Goal: Transaction & Acquisition: Purchase product/service

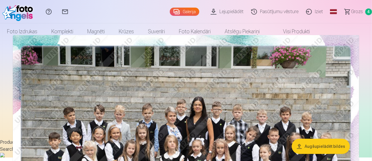
scroll to position [29, 0]
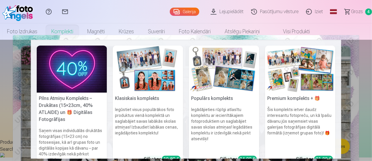
click at [80, 34] on link "Komplekti" at bounding box center [62, 31] width 36 height 16
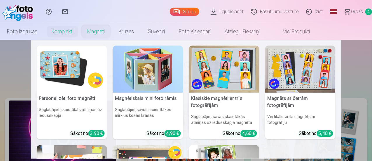
click at [112, 29] on link "Magnēti" at bounding box center [95, 31] width 31 height 16
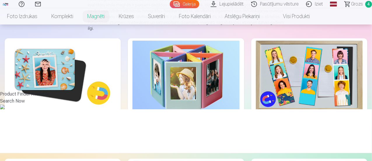
scroll to position [78, 0]
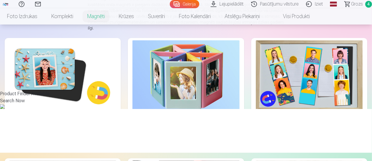
click at [256, 86] on img at bounding box center [309, 75] width 107 height 71
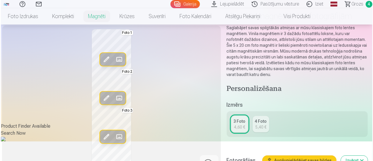
scroll to position [48, 0]
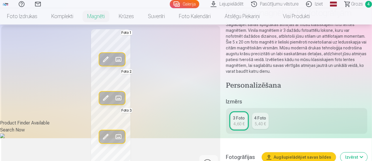
click at [101, 103] on span at bounding box center [105, 97] width 9 height 9
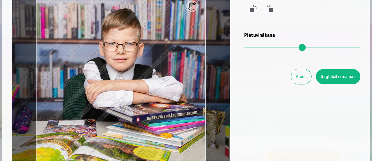
scroll to position [66, 0]
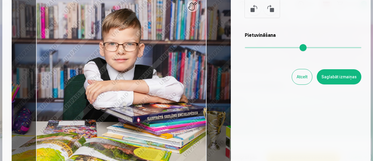
click at [301, 71] on button "Atcelt" at bounding box center [302, 76] width 20 height 15
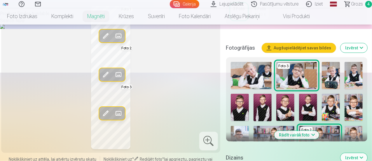
scroll to position [155, 0]
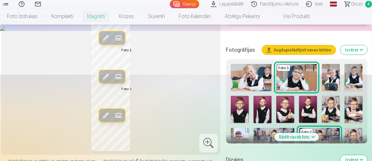
click at [288, 76] on img at bounding box center [296, 77] width 41 height 27
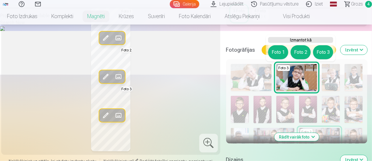
click at [288, 76] on img at bounding box center [296, 77] width 41 height 27
click at [349, 29] on div "Izmērs 3 Foto 4,60 € 4 Foto 5,40 €" at bounding box center [296, 11] width 141 height 43
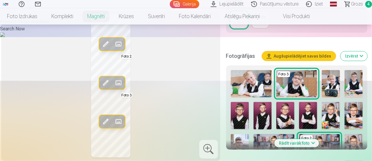
scroll to position [146, 0]
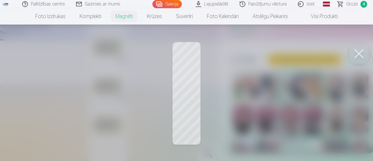
click at [360, 52] on button at bounding box center [359, 53] width 23 height 23
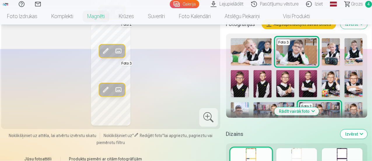
scroll to position [185, 0]
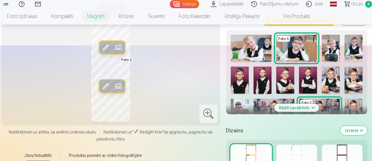
click at [305, 108] on button "Rādīt vairāk foto" at bounding box center [296, 108] width 45 height 8
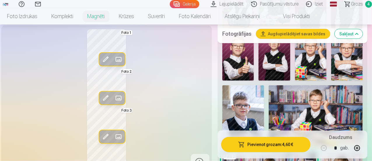
scroll to position [292, 0]
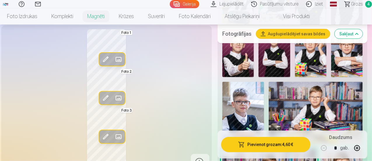
click at [248, 108] on img at bounding box center [243, 113] width 42 height 62
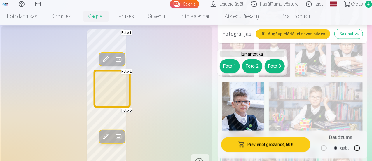
click at [252, 67] on button "Foto 2" at bounding box center [252, 66] width 20 height 14
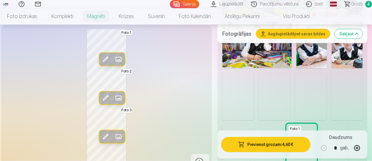
scroll to position [505, 0]
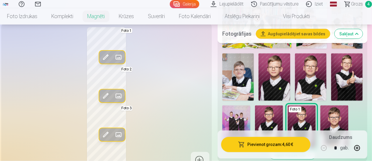
click at [283, 112] on img at bounding box center [269, 126] width 28 height 42
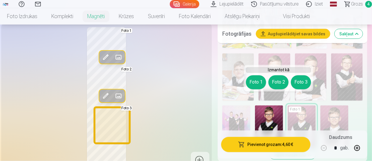
click at [305, 80] on button "Foto 3" at bounding box center [301, 82] width 20 height 14
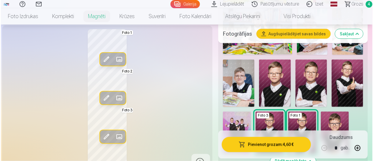
scroll to position [496, 0]
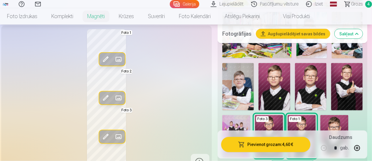
click at [107, 88] on div "Rediģēt foto Aizstāt Foto 1 Rediģēt foto Aizstāt Foto 2 Rediģēt foto Aizstāt Fo…" at bounding box center [107, 100] width 204 height 142
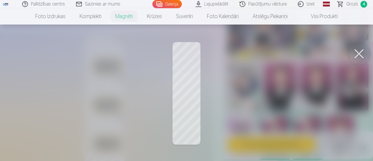
click at [184, 84] on div at bounding box center [186, 80] width 373 height 161
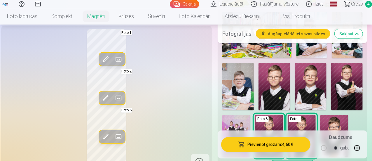
click at [101, 93] on span at bounding box center [105, 97] width 9 height 9
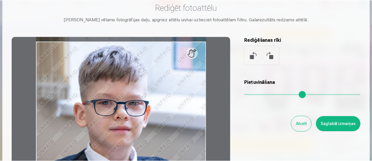
scroll to position [19, 0]
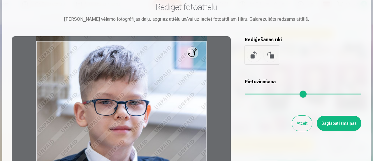
click at [298, 119] on button "Atcelt" at bounding box center [302, 122] width 20 height 15
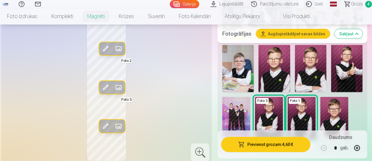
scroll to position [515, 0]
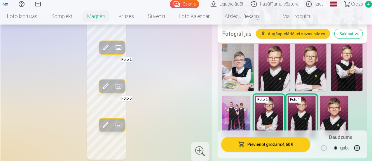
click at [283, 104] on img at bounding box center [269, 117] width 28 height 42
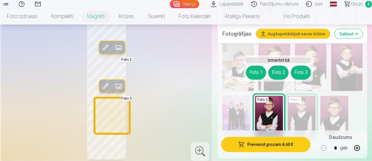
click at [308, 73] on button "Foto 3" at bounding box center [301, 73] width 20 height 14
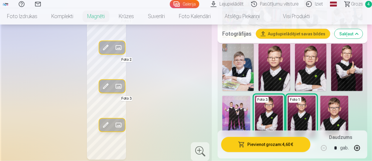
click at [283, 96] on img at bounding box center [269, 117] width 28 height 42
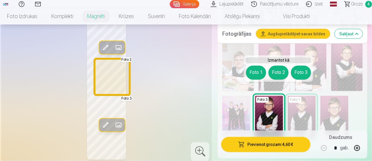
click at [275, 70] on button "Foto 2" at bounding box center [278, 73] width 20 height 14
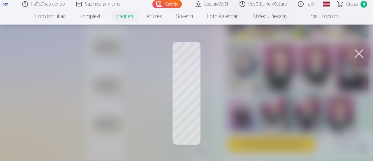
click at [359, 52] on button at bounding box center [359, 53] width 23 height 23
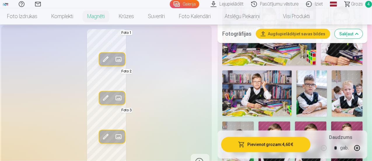
scroll to position [437, 0]
click at [321, 89] on img at bounding box center [311, 93] width 31 height 46
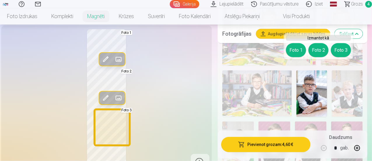
click at [337, 49] on button "Foto 3" at bounding box center [341, 50] width 20 height 14
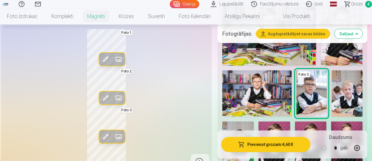
click at [202, 109] on div "Rediģēt foto Aizstāt Foto 1 Rediģēt foto Aizstāt Foto 2 Rediģēt foto Aizstāt Fo…" at bounding box center [107, 100] width 204 height 142
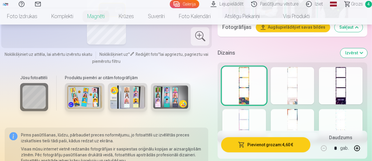
scroll to position [632, 0]
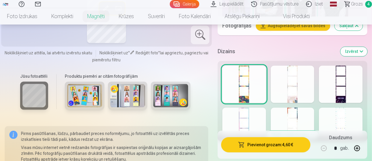
click at [340, 107] on div at bounding box center [341, 125] width 44 height 37
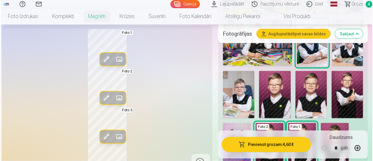
scroll to position [486, 0]
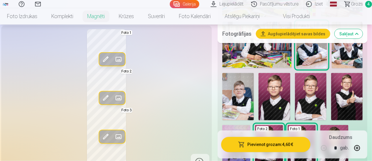
click at [290, 148] on button "Pievienot grozam : 4,60 €" at bounding box center [265, 144] width 89 height 15
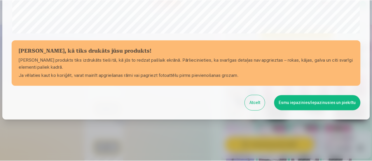
scroll to position [255, 0]
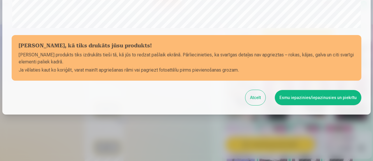
click at [315, 96] on button "Esmu iepazinies/iepazinusies un piekrītu" at bounding box center [318, 97] width 87 height 15
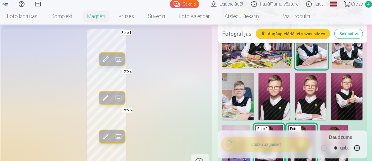
scroll to position [254, 0]
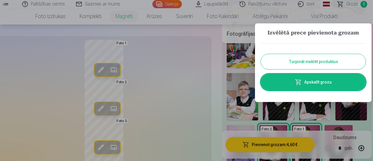
click at [315, 63] on button "Turpināt meklēt produktus" at bounding box center [313, 61] width 105 height 15
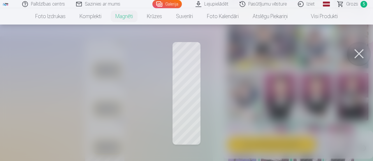
click at [359, 53] on button at bounding box center [359, 53] width 23 height 23
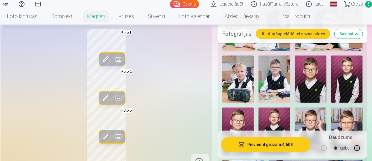
scroll to position [223, 0]
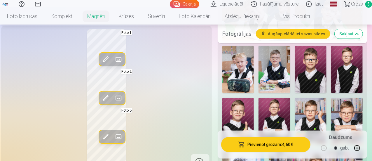
click at [281, 106] on img at bounding box center [273, 121] width 31 height 47
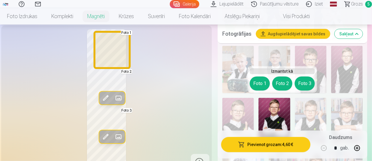
click at [260, 86] on button "Foto 1" at bounding box center [260, 83] width 20 height 14
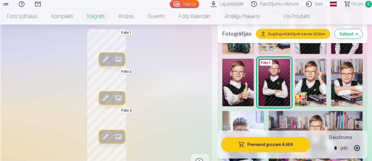
scroll to position [262, 0]
click at [354, 80] on img at bounding box center [346, 82] width 31 height 47
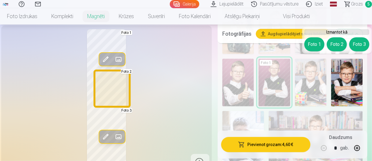
click at [334, 42] on button "Foto 2" at bounding box center [337, 44] width 20 height 14
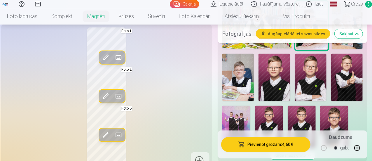
scroll to position [505, 0]
click at [352, 66] on img at bounding box center [346, 76] width 31 height 47
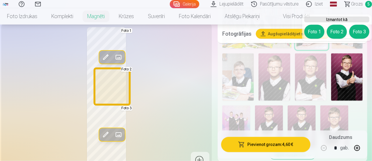
click at [339, 34] on button "Foto 2" at bounding box center [337, 32] width 20 height 14
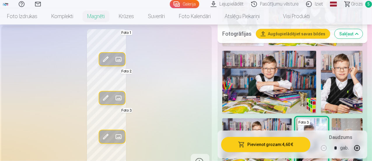
scroll to position [389, 0]
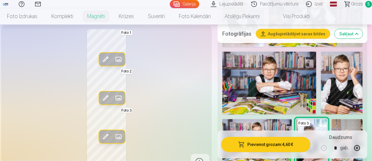
click at [342, 67] on img at bounding box center [342, 83] width 42 height 63
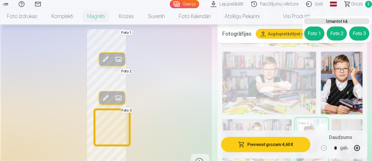
click at [365, 38] on button "Foto 3" at bounding box center [359, 34] width 20 height 14
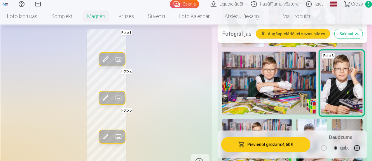
click at [164, 109] on div "Rediģēt foto Aizstāt Foto 1 Rediģēt foto Aizstāt Foto 2 Rediģēt foto Aizstāt Fo…" at bounding box center [107, 100] width 204 height 142
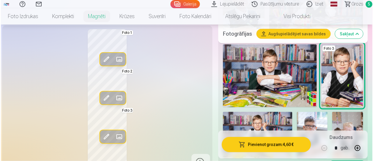
scroll to position [408, 0]
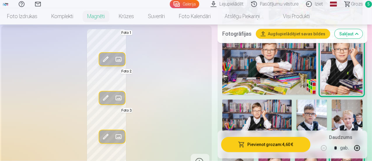
click at [284, 142] on button "Pievienot grozam : 4,60 €" at bounding box center [265, 144] width 89 height 15
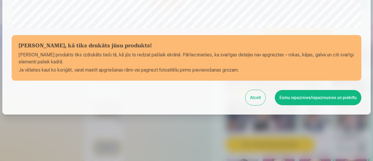
click at [330, 98] on button "Esmu iepazinies/iepazinusies un piekrītu" at bounding box center [318, 97] width 87 height 15
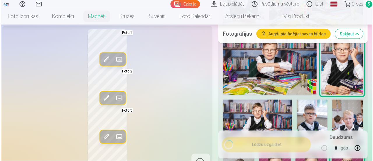
scroll to position [254, 0]
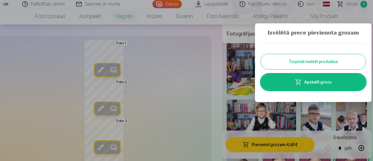
click at [329, 88] on link "Apskatīt grozu" at bounding box center [313, 82] width 105 height 16
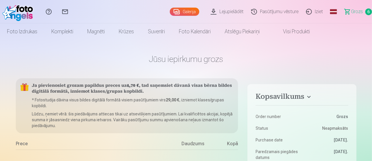
click at [365, 11] on span "6" at bounding box center [368, 11] width 7 height 7
click at [353, 10] on span "Grozs" at bounding box center [357, 11] width 12 height 7
click at [365, 10] on span "6" at bounding box center [368, 11] width 7 height 7
click at [355, 13] on span "Grozs" at bounding box center [357, 11] width 12 height 7
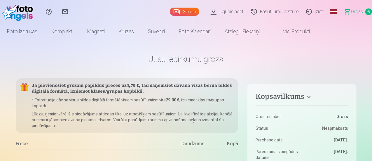
click at [365, 12] on span "6" at bounding box center [368, 11] width 7 height 7
click at [173, 13] on link "Galerija" at bounding box center [184, 12] width 29 height 8
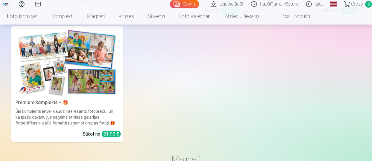
scroll to position [2197, 0]
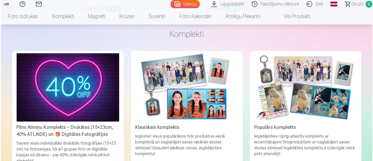
scroll to position [2009, 0]
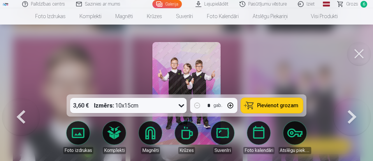
click at [277, 107] on span "Pievienot grozam" at bounding box center [277, 105] width 41 height 5
click at [360, 54] on button at bounding box center [359, 53] width 23 height 23
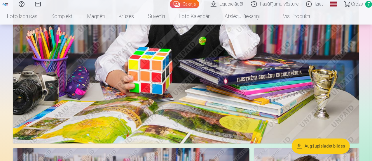
scroll to position [1050, 0]
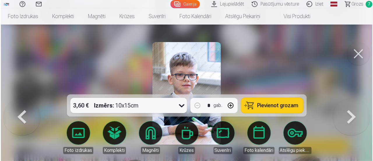
scroll to position [1054, 0]
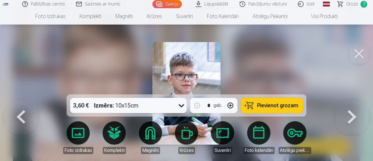
click at [272, 108] on span "Pievienot grozam" at bounding box center [277, 105] width 41 height 5
click at [360, 50] on button at bounding box center [359, 53] width 23 height 23
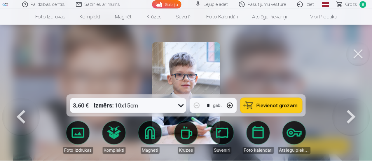
scroll to position [1050, 0]
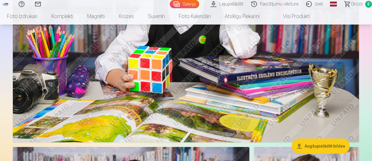
click at [351, 3] on span "Grozs" at bounding box center [357, 4] width 12 height 7
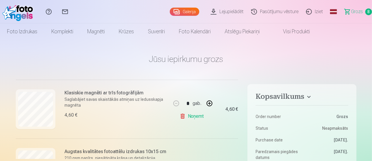
scroll to position [309, 0]
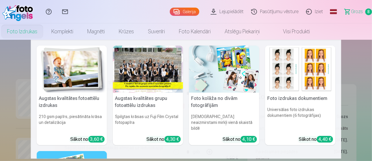
click at [44, 33] on link "Foto izdrukas" at bounding box center [22, 31] width 44 height 16
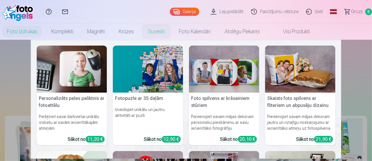
click at [362, 73] on nav "Personalizēts peles paliktnis ar fotoattēlu Piešķiriet savai darbvietai unikālu…" at bounding box center [186, 99] width 372 height 119
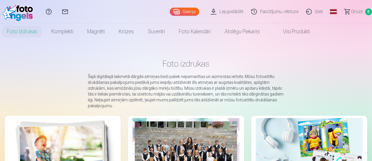
click at [358, 13] on link "Grozs 8" at bounding box center [355, 11] width 33 height 23
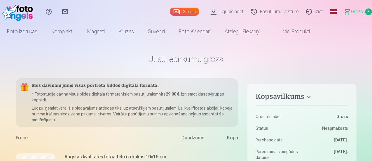
click at [309, 13] on link "Iziet" at bounding box center [315, 11] width 24 height 23
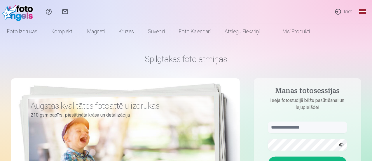
click at [346, 11] on link "Ieiet" at bounding box center [343, 11] width 27 height 23
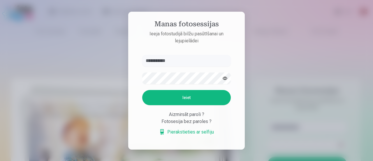
type input "**********"
click at [191, 97] on button "Ieiet" at bounding box center [186, 97] width 89 height 15
